Goal: Task Accomplishment & Management: Complete application form

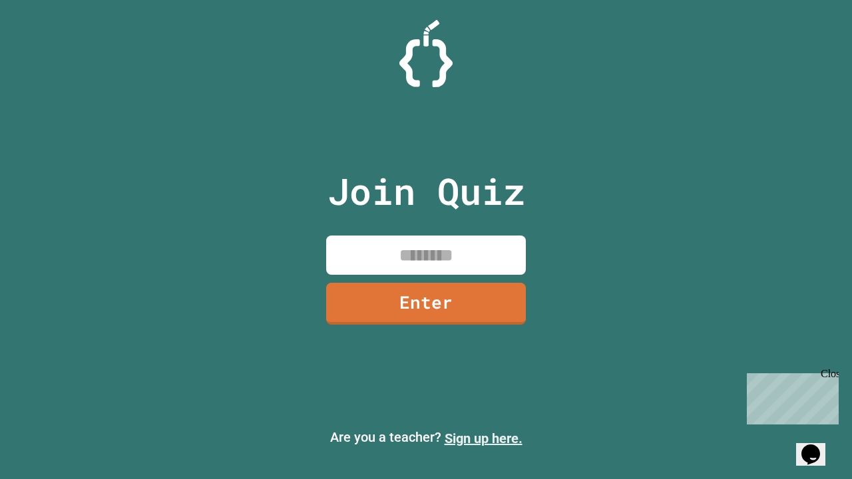
click at [483, 439] on link "Sign up here." at bounding box center [484, 439] width 78 height 16
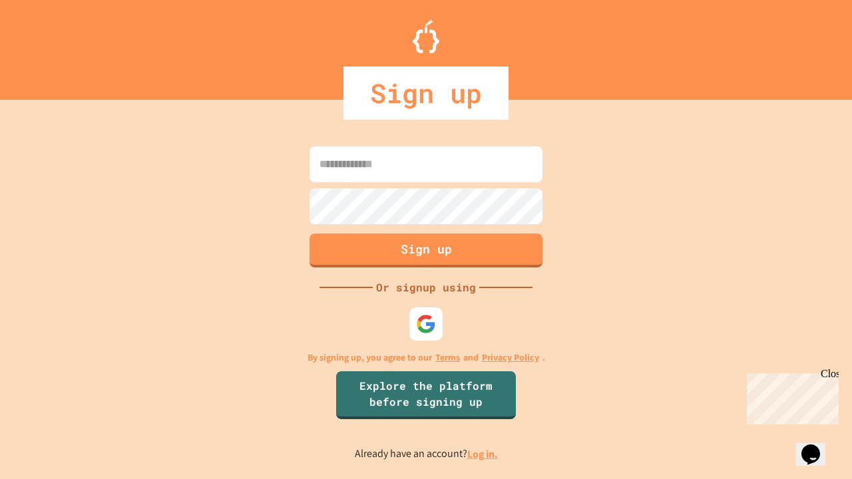
click at [483, 454] on link "Log in." at bounding box center [482, 454] width 31 height 14
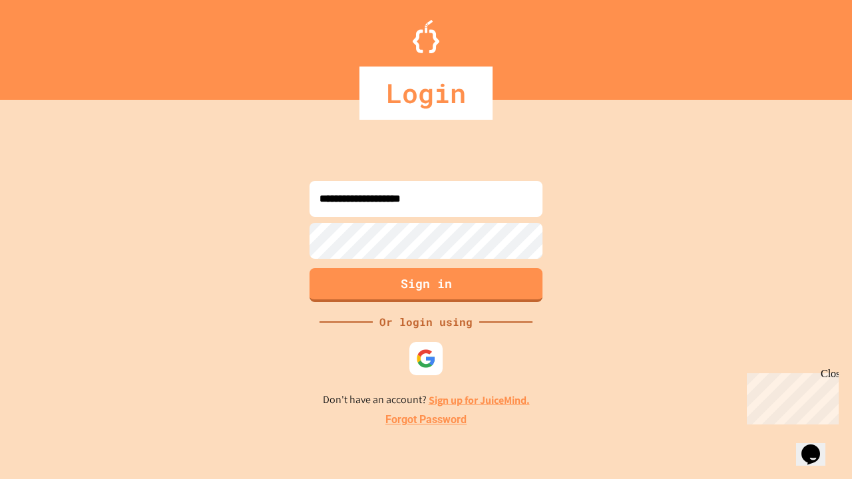
type input "**********"
